Goal: Task Accomplishment & Management: Manage account settings

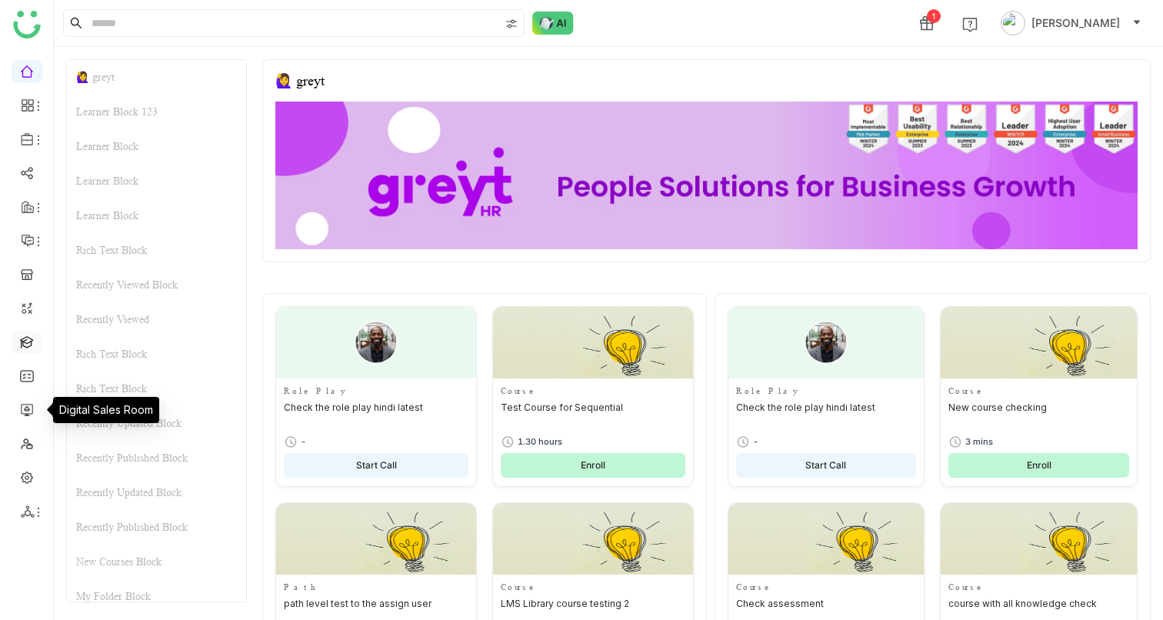
click at [25, 345] on link at bounding box center [27, 341] width 14 height 13
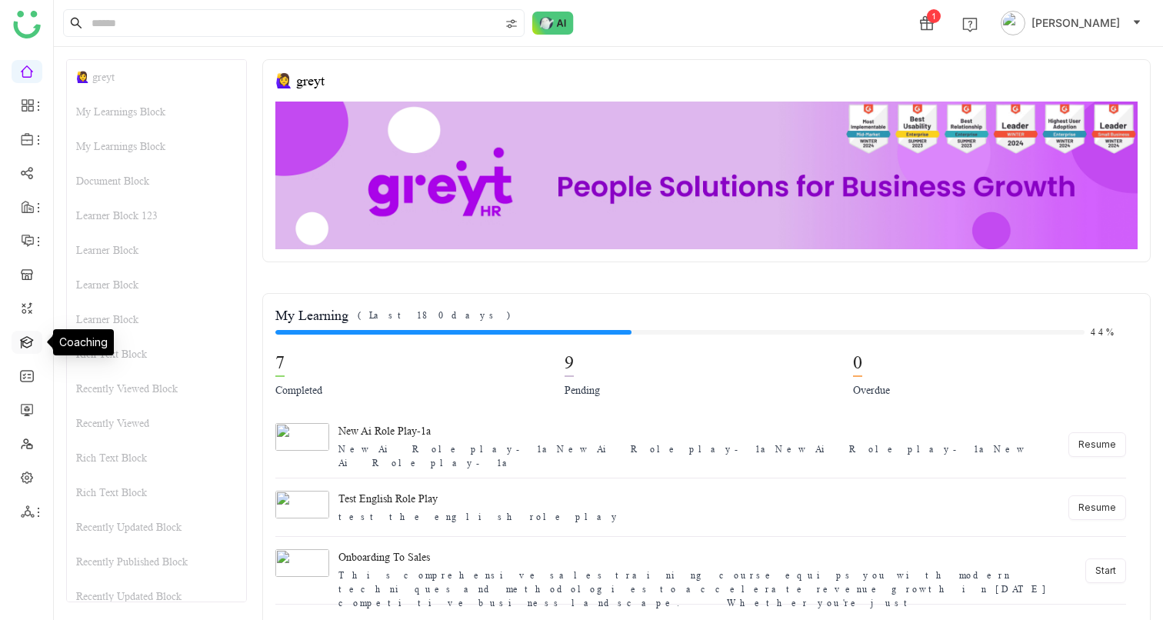
click at [34, 335] on link at bounding box center [27, 341] width 14 height 13
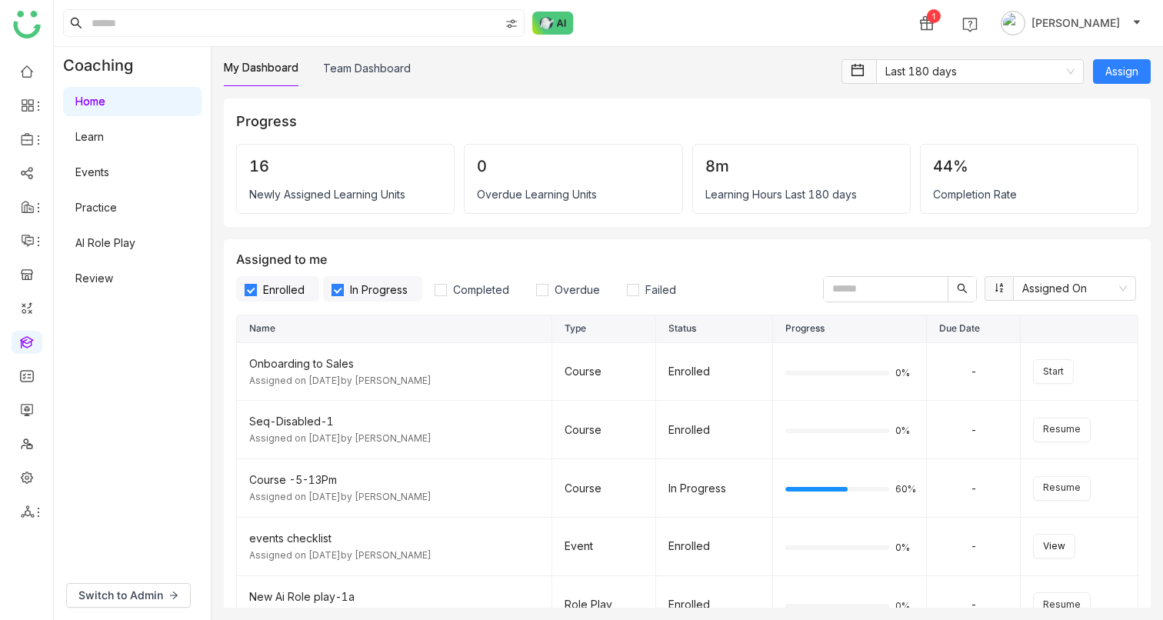
click at [105, 248] on link "AI Role Play" at bounding box center [105, 242] width 60 height 13
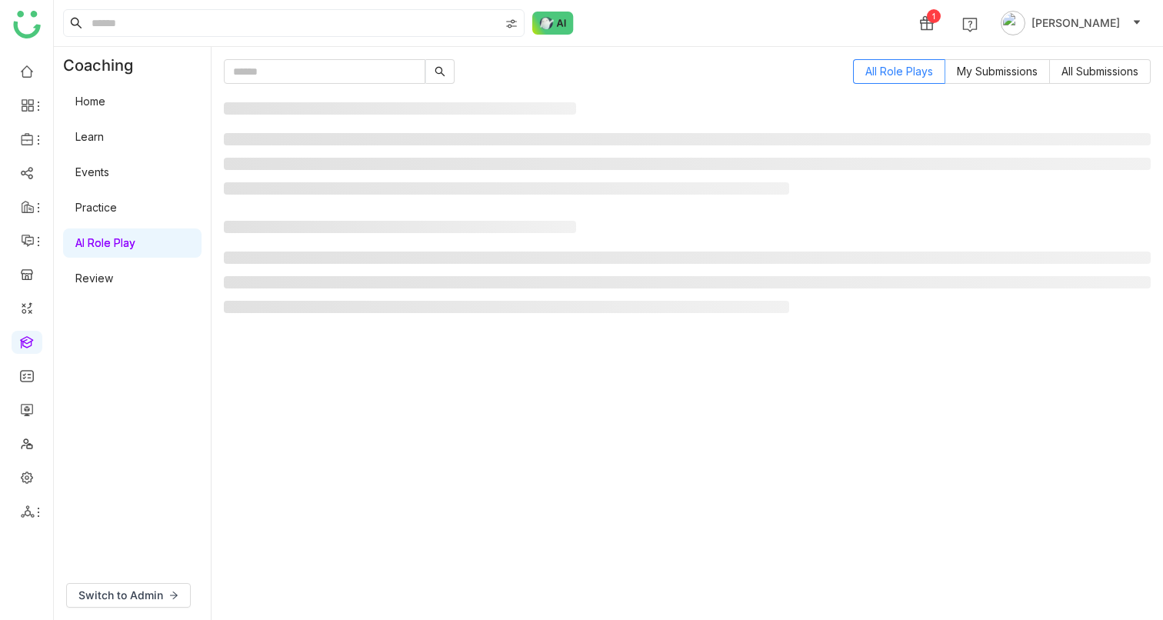
click at [97, 278] on link "Review" at bounding box center [94, 278] width 38 height 13
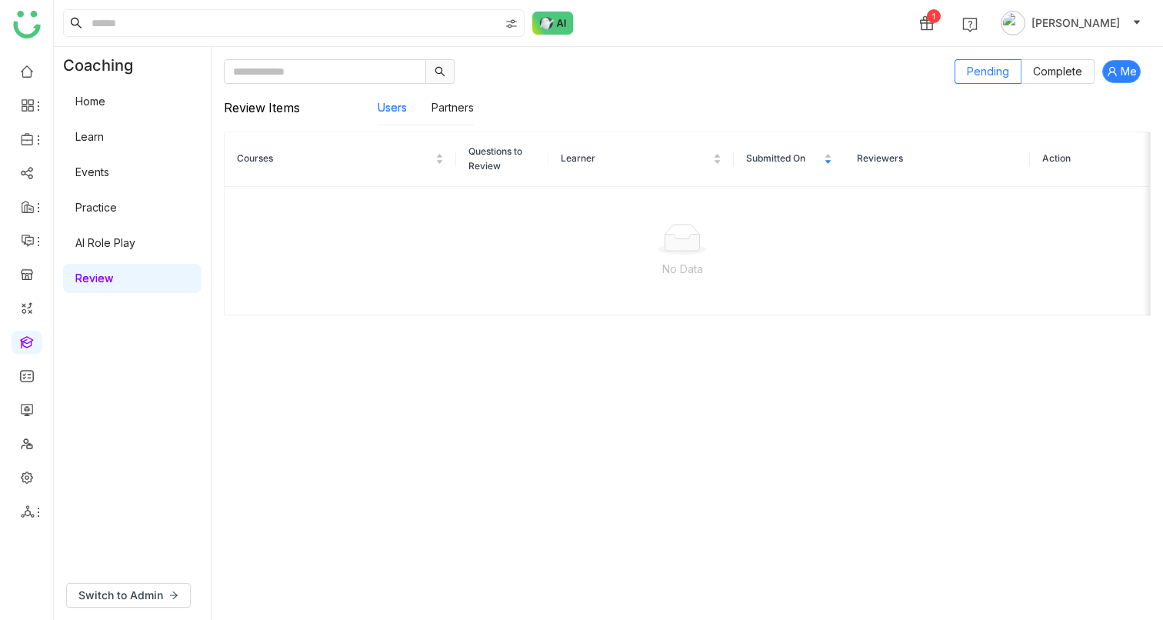
click at [1115, 69] on icon at bounding box center [1112, 71] width 11 height 11
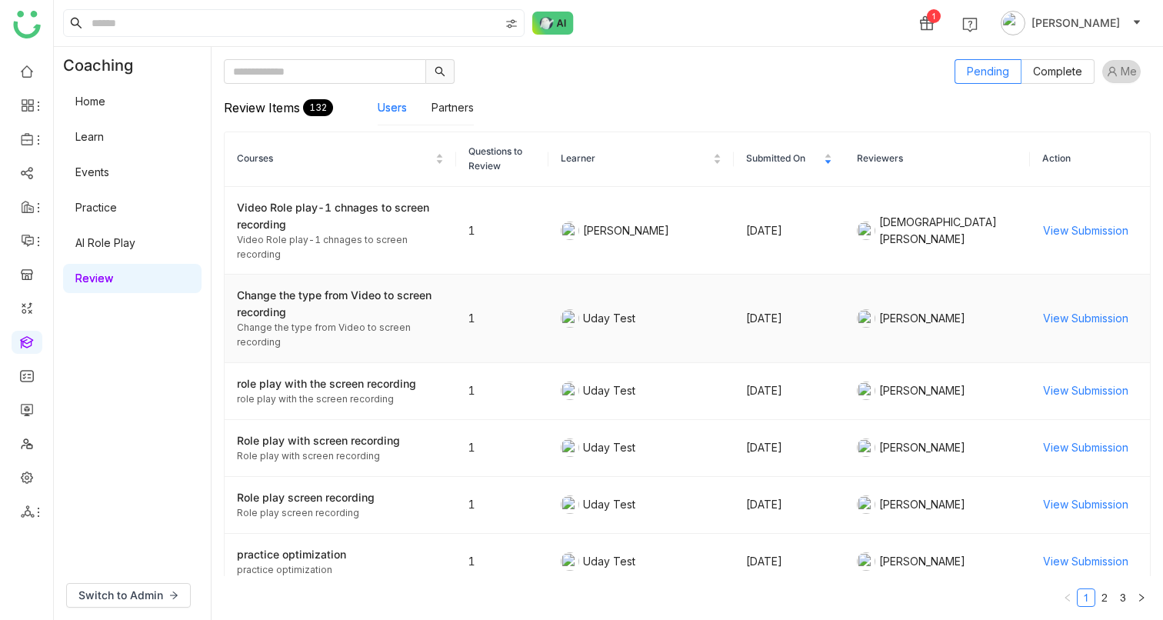
click at [289, 334] on div "Change the type from Video to screen recording" at bounding box center [340, 335] width 207 height 29
drag, startPoint x: 875, startPoint y: 321, endPoint x: 929, endPoint y: 321, distance: 54.6
click at [929, 321] on div "Uday Bhanu" at bounding box center [937, 318] width 161 height 18
click at [104, 237] on link "AI Role Play" at bounding box center [105, 242] width 60 height 13
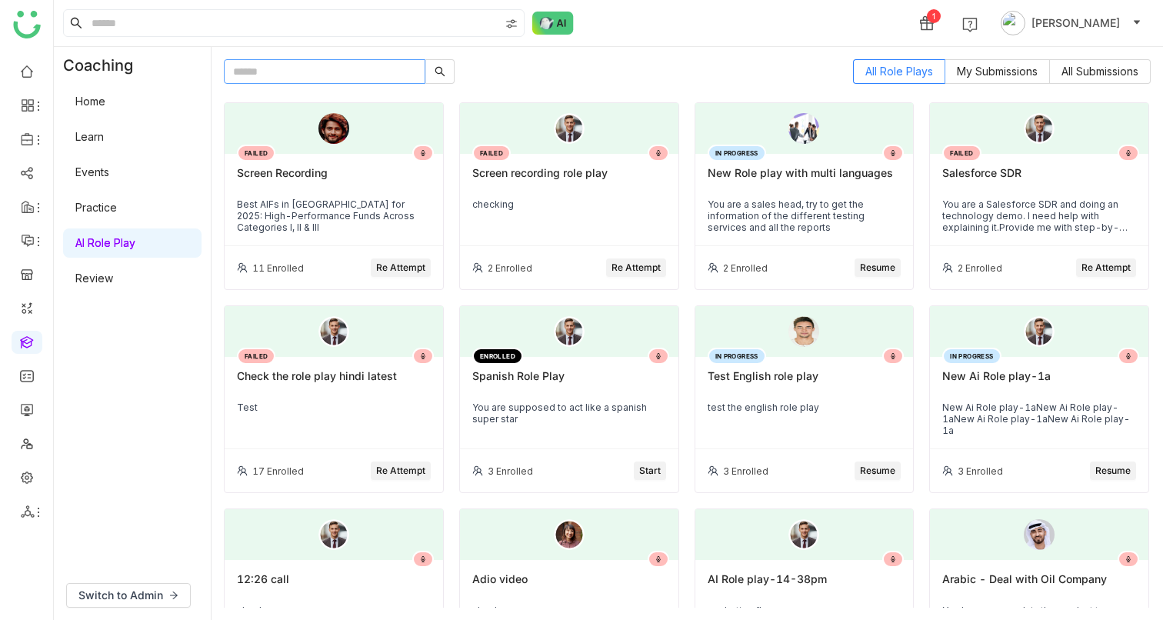
click at [317, 78] on input "text" at bounding box center [325, 71] width 202 height 25
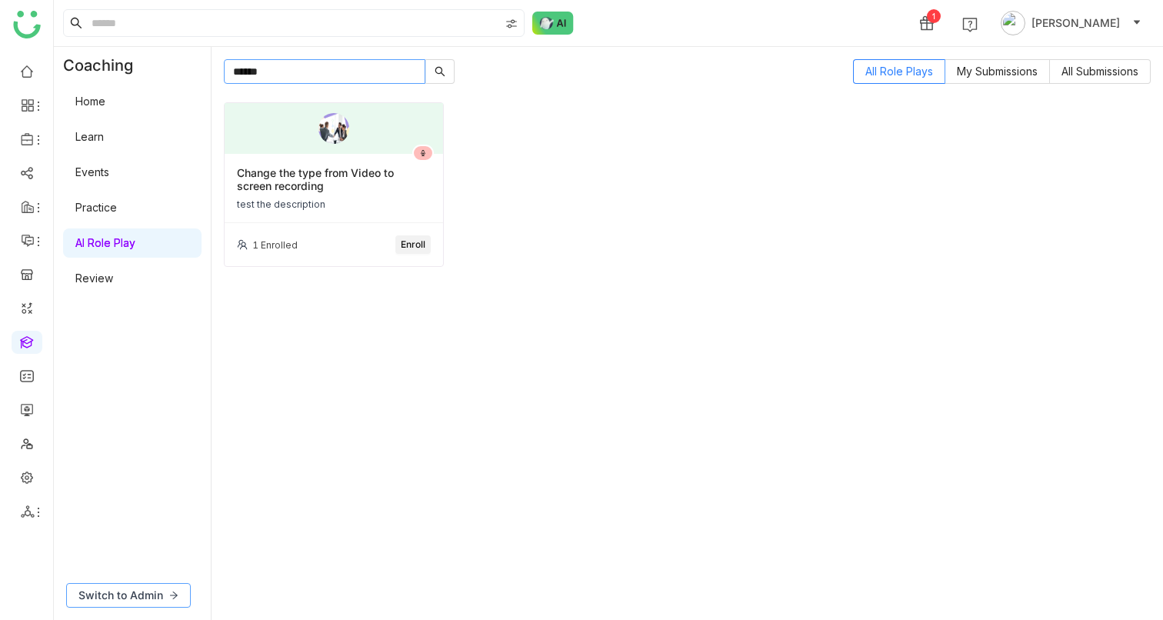
type input "******"
click at [120, 587] on span "Switch to Admin" at bounding box center [120, 595] width 85 height 17
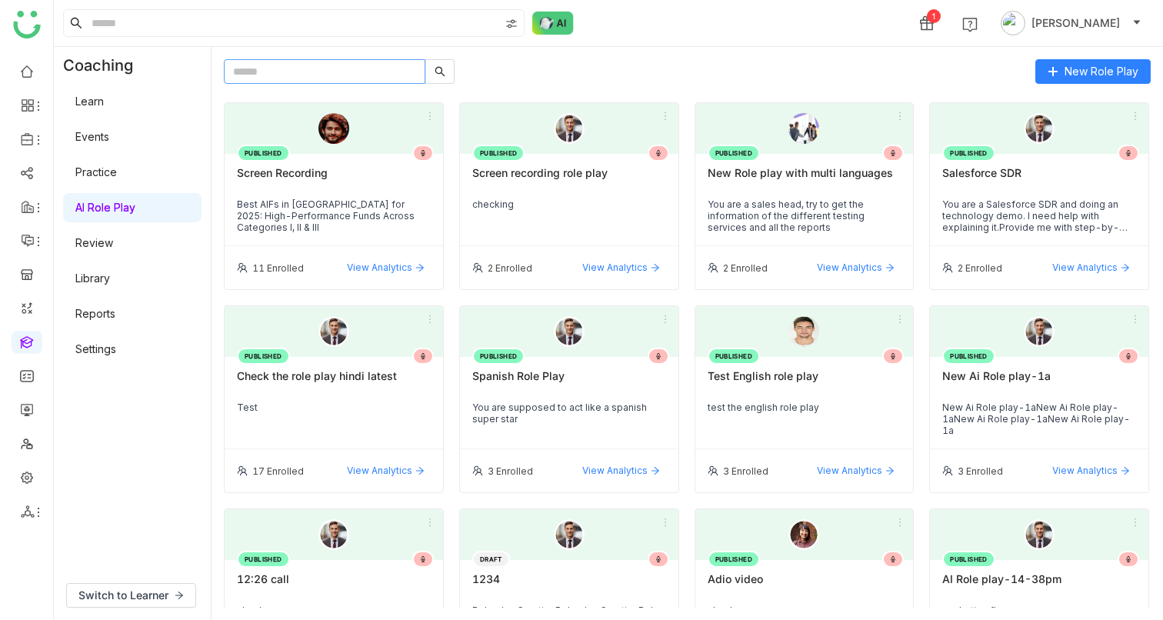
click at [261, 81] on input "text" at bounding box center [325, 71] width 202 height 25
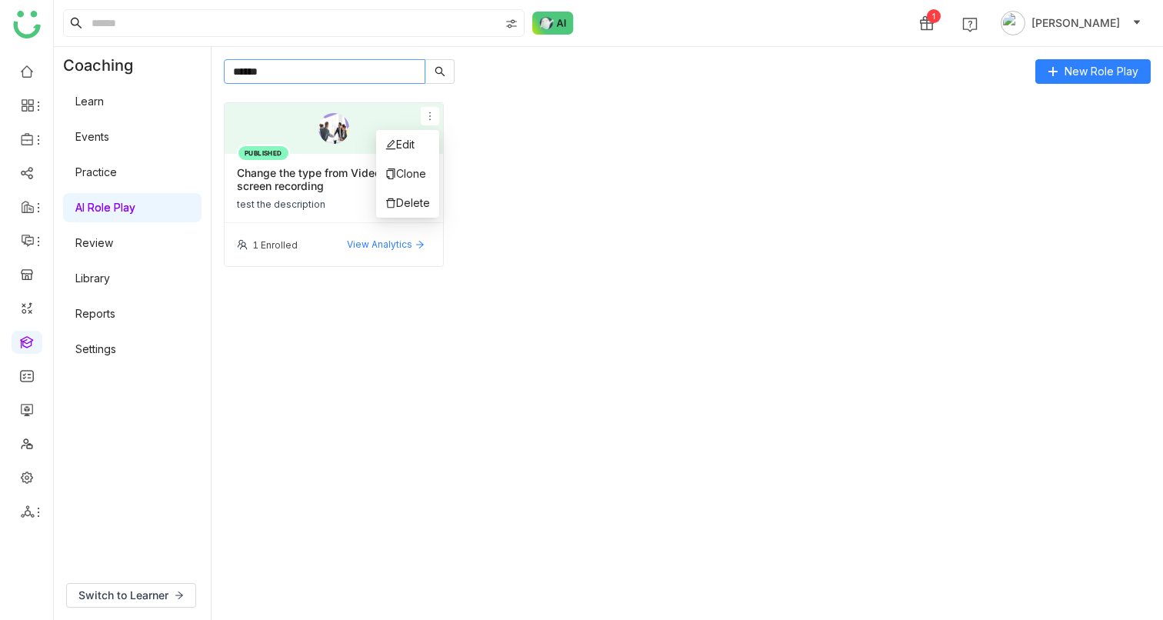
type input "******"
click at [427, 116] on icon at bounding box center [430, 116] width 11 height 11
click at [417, 145] on li "Edit" at bounding box center [407, 144] width 63 height 29
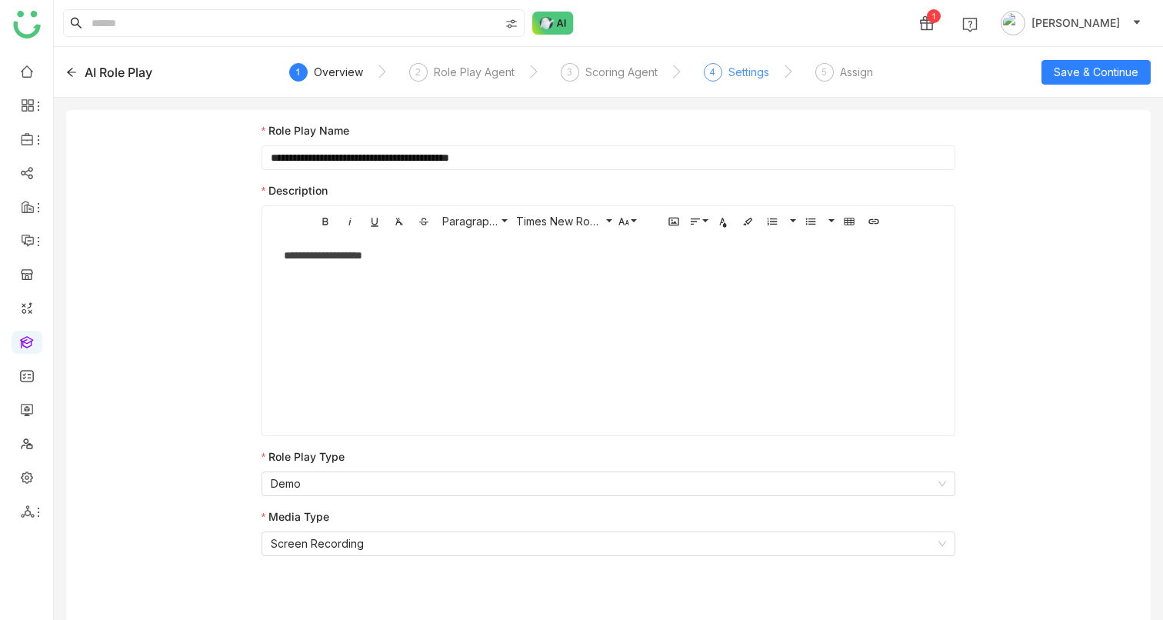
click at [734, 77] on div "Settings" at bounding box center [749, 72] width 41 height 18
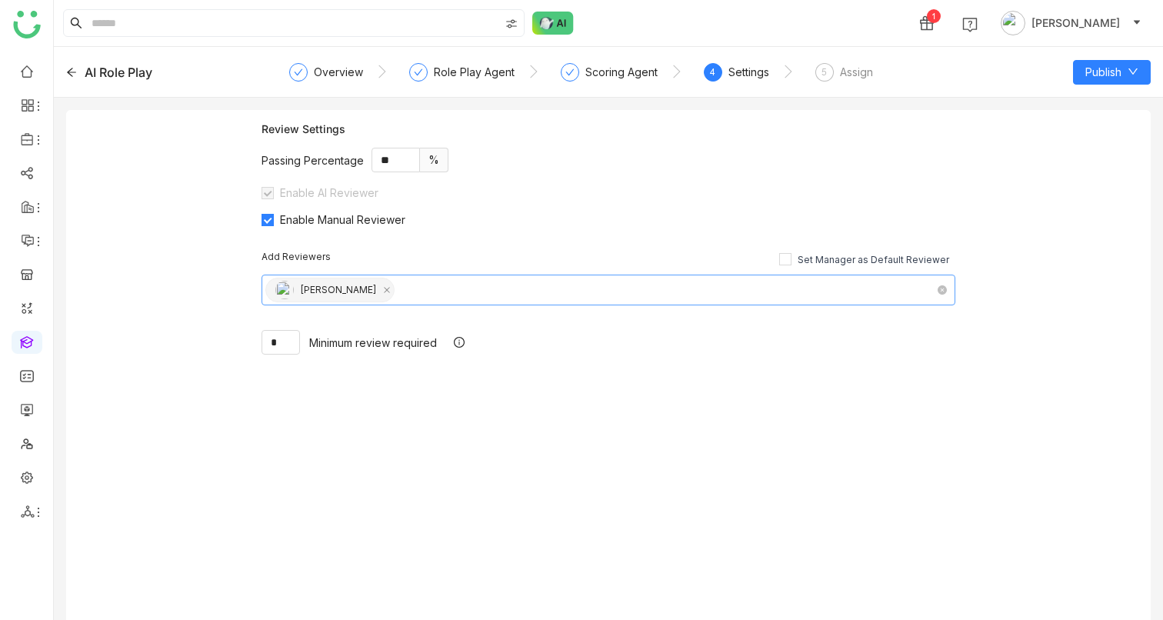
click at [389, 289] on nz-select-top-control "Uday Bhanu" at bounding box center [609, 290] width 694 height 31
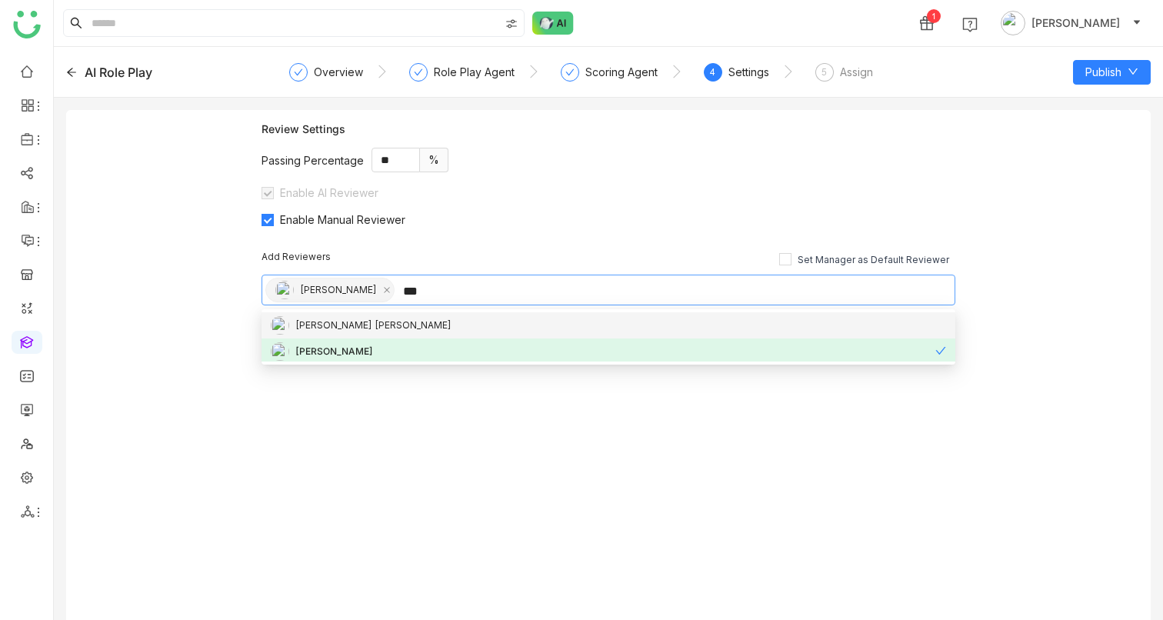
type input "***"
click at [338, 328] on div "Bhupendra Singh Bhandari" at bounding box center [373, 325] width 156 height 17
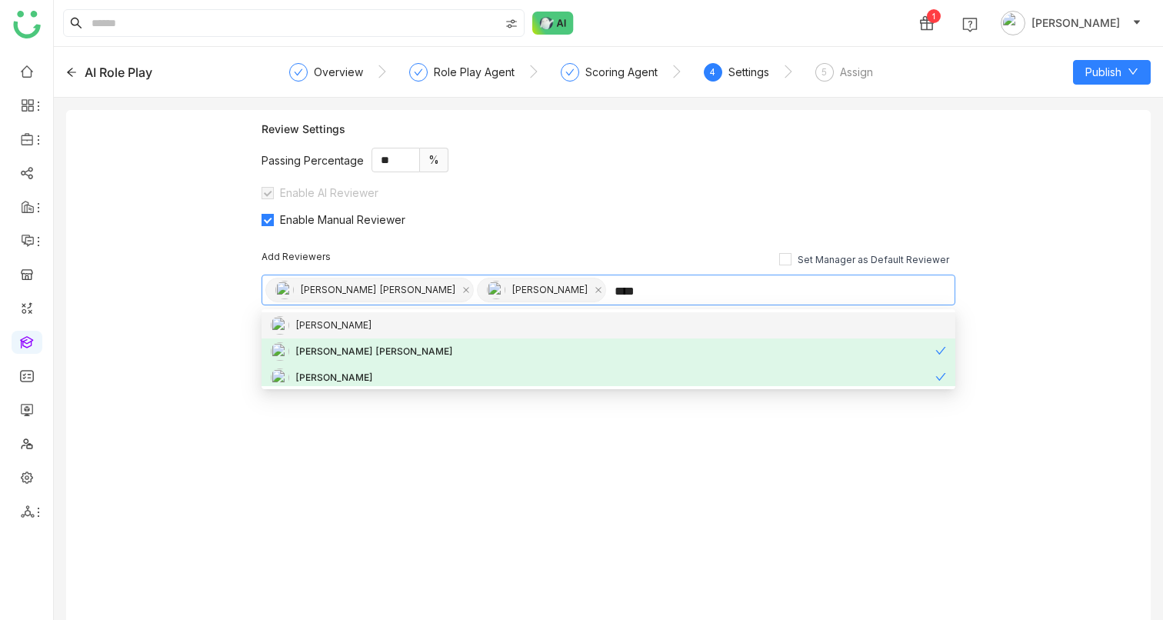
type input "****"
click at [439, 325] on div "[PERSON_NAME]" at bounding box center [608, 325] width 675 height 18
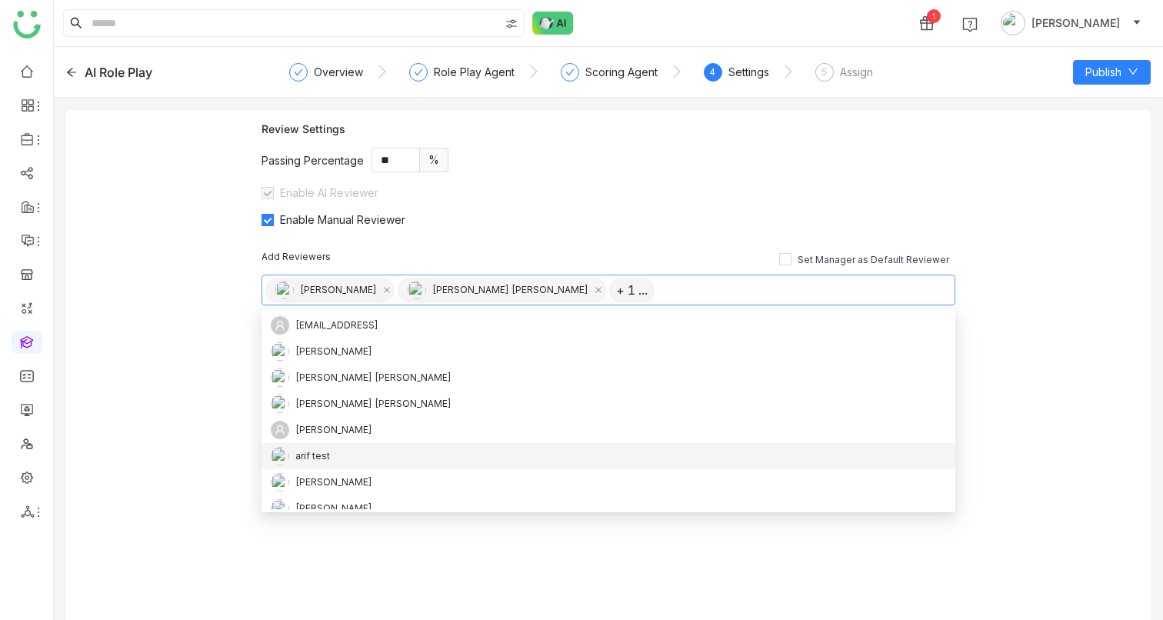
click at [454, 445] on nz-option-item "arif test" at bounding box center [609, 456] width 694 height 26
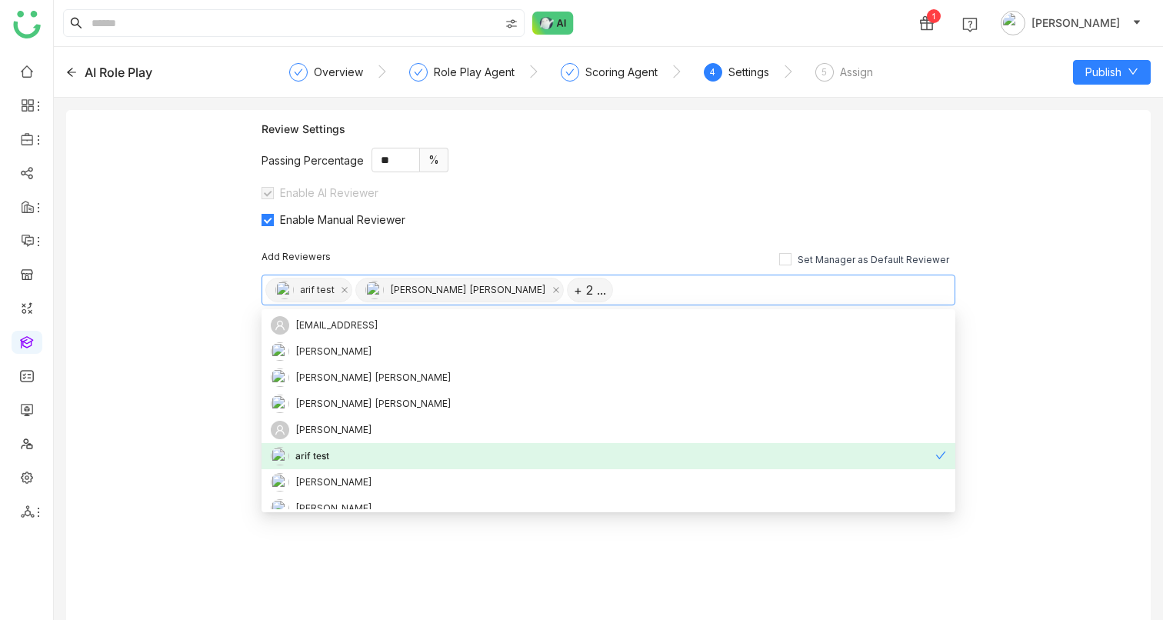
click at [454, 445] on nz-option-item "arif test" at bounding box center [609, 456] width 694 height 26
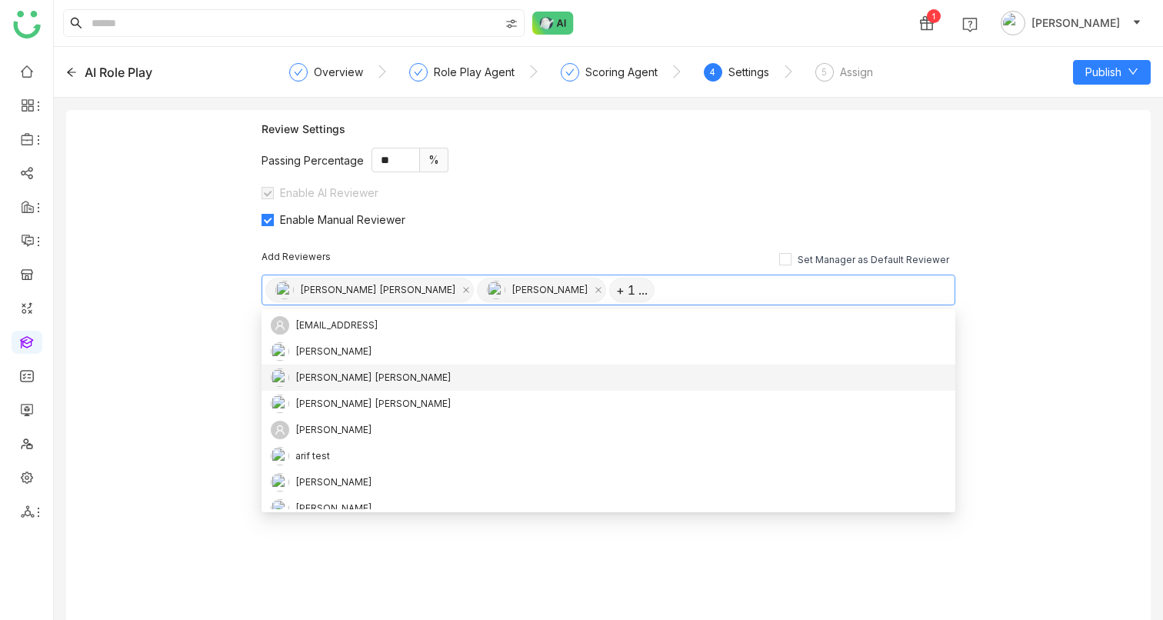
click at [215, 365] on div "Review Settings Passing Percentage ** % Enable AI Reviewer Enable Manual Review…" at bounding box center [608, 371] width 1085 height 522
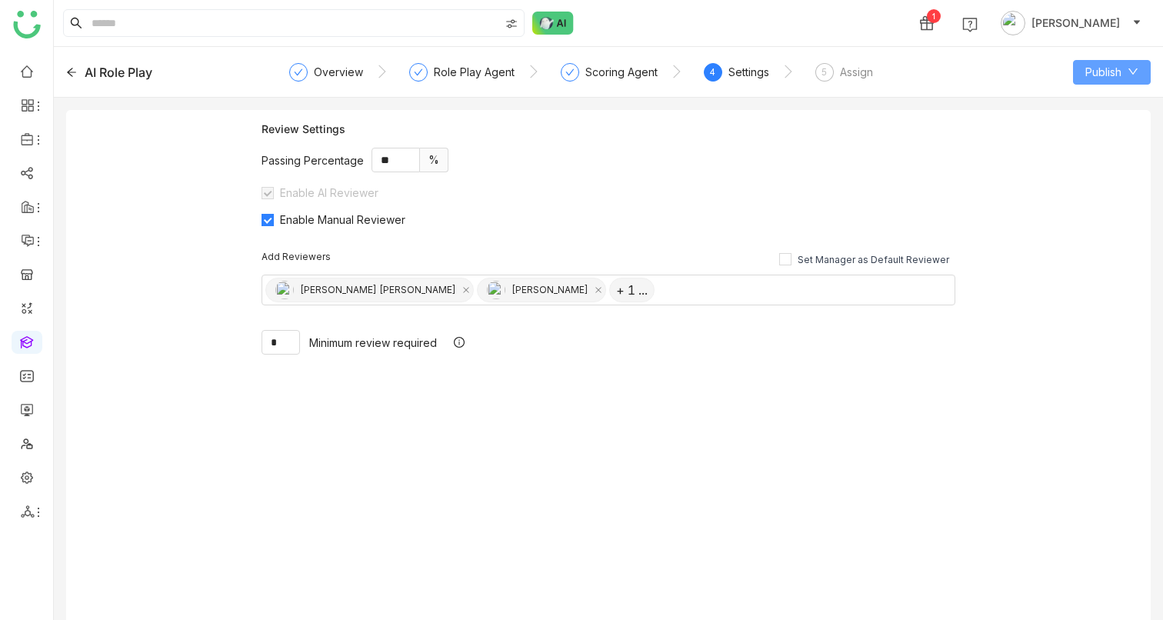
click at [1102, 70] on span "Publish" at bounding box center [1104, 72] width 36 height 17
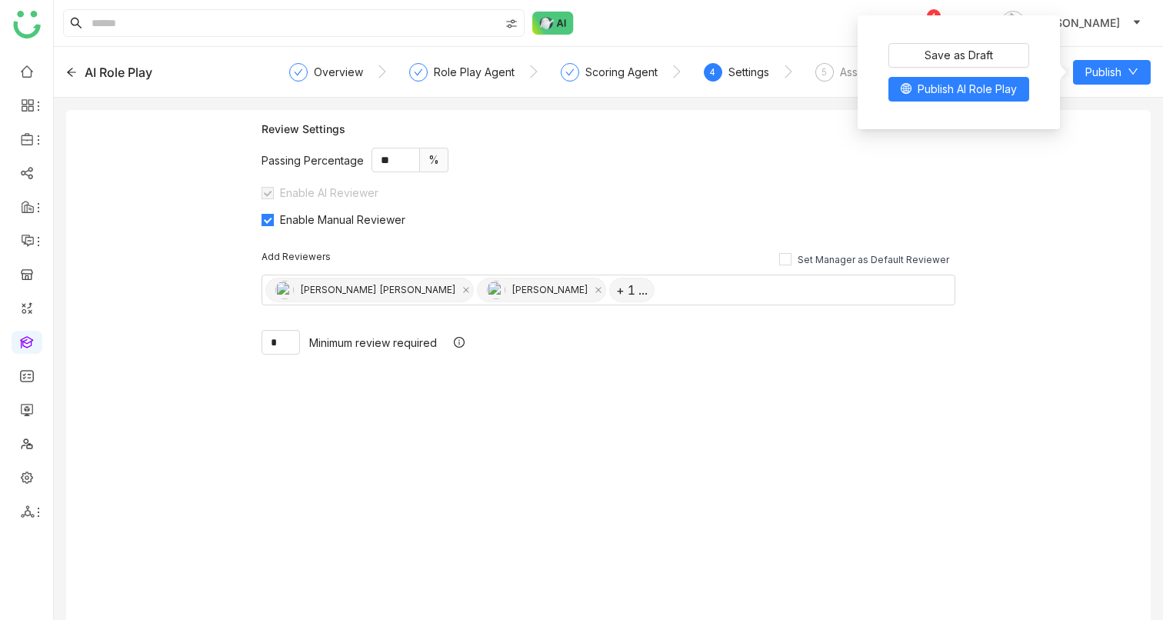
click at [955, 68] on div "Save as Draft Publish AI Role Play" at bounding box center [959, 72] width 178 height 95
click at [952, 54] on span "Save as Draft" at bounding box center [959, 55] width 68 height 17
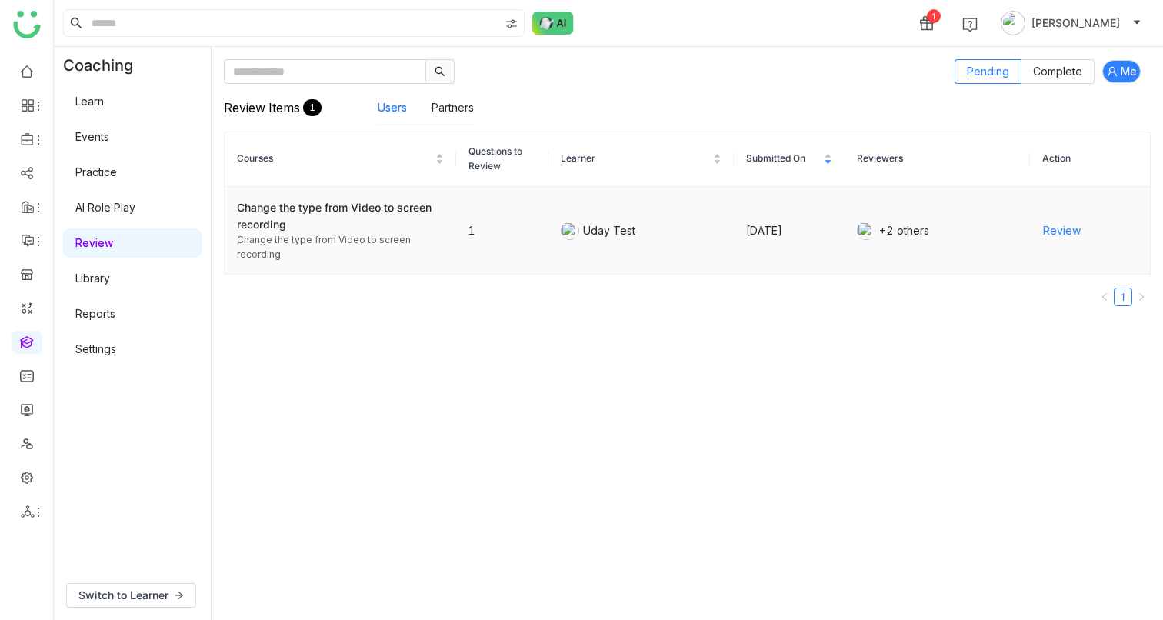
click at [1055, 230] on span "Review" at bounding box center [1062, 230] width 38 height 17
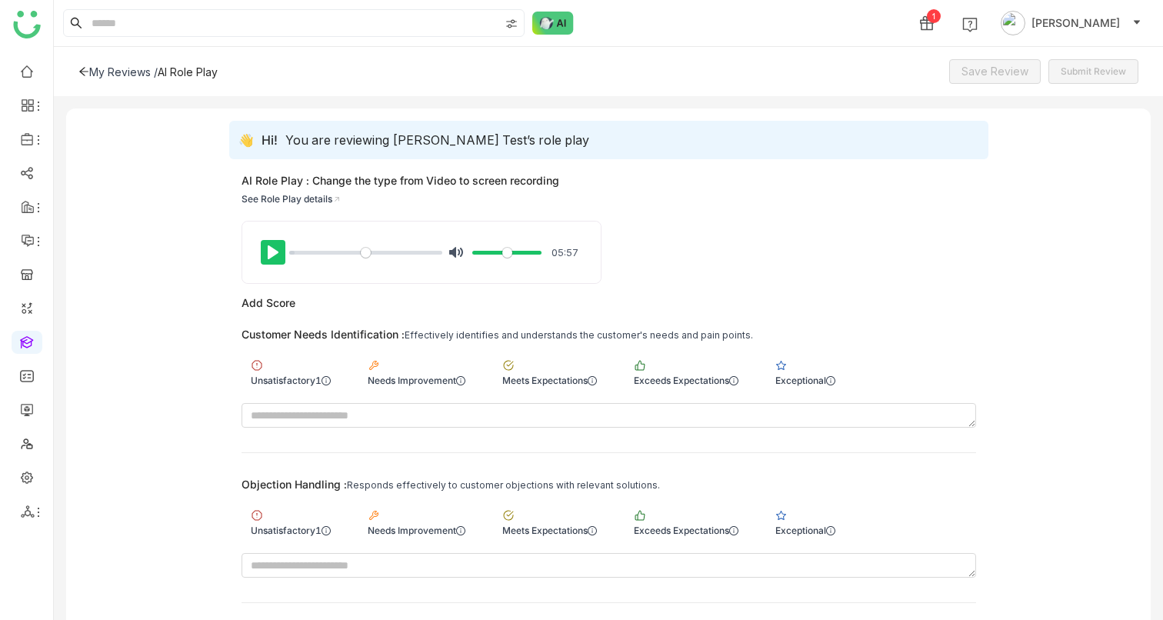
click at [273, 251] on button "Pause Play" at bounding box center [273, 252] width 25 height 25
type input "***"
